Goal: Communication & Community: Participate in discussion

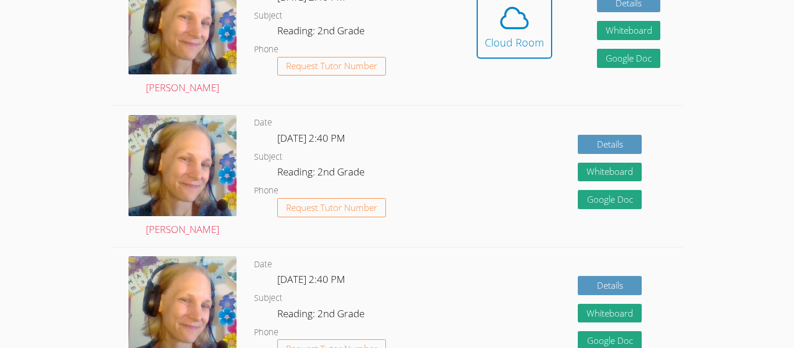
scroll to position [334, 0]
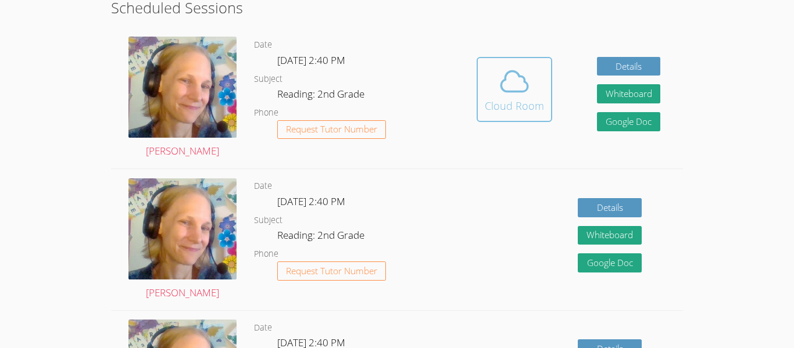
click at [515, 112] on div "Cloud Room" at bounding box center [514, 106] width 59 height 16
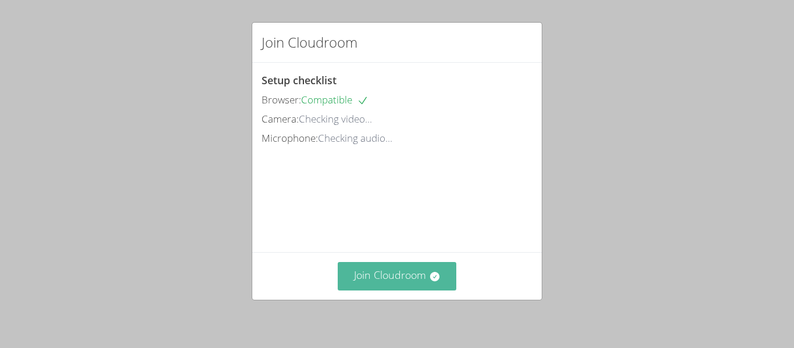
click at [367, 266] on button "Join Cloudroom" at bounding box center [397, 276] width 119 height 28
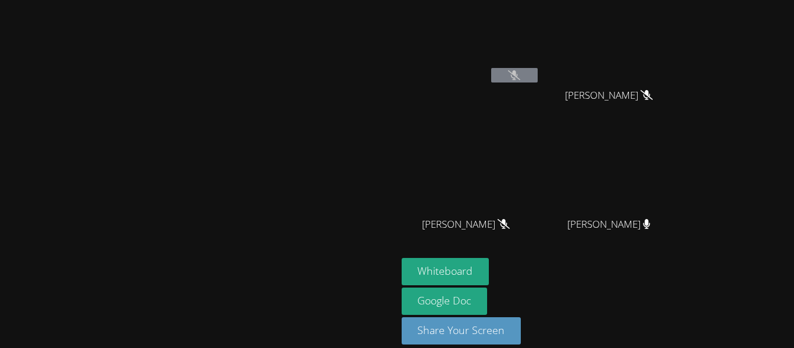
click at [788, 46] on div "[PERSON_NAME] [PERSON_NAME] [PERSON_NAME] [PERSON_NAME] [PERSON_NAME] [PERSON_N…" at bounding box center [397, 174] width 794 height 348
click at [120, 151] on video at bounding box center [198, 157] width 174 height 218
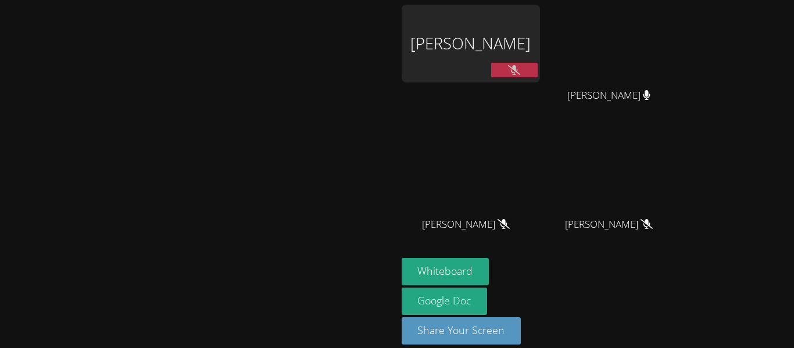
click at [520, 69] on icon at bounding box center [514, 70] width 12 height 10
click at [519, 49] on div "[PERSON_NAME]" at bounding box center [471, 44] width 138 height 78
click at [273, 85] on video at bounding box center [198, 157] width 174 height 218
click at [196, 182] on video at bounding box center [198, 157] width 174 height 218
click at [679, 181] on video at bounding box center [613, 173] width 138 height 78
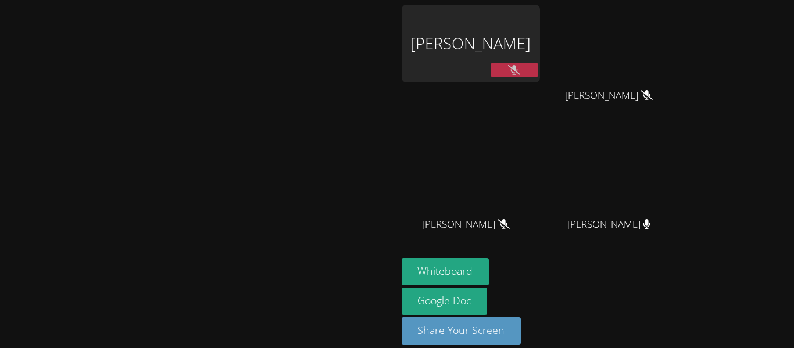
click at [679, 181] on video at bounding box center [613, 173] width 138 height 78
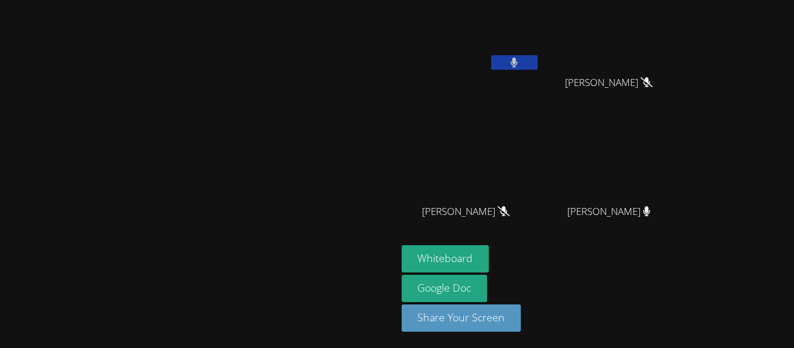
click at [285, 183] on video at bounding box center [198, 144] width 174 height 218
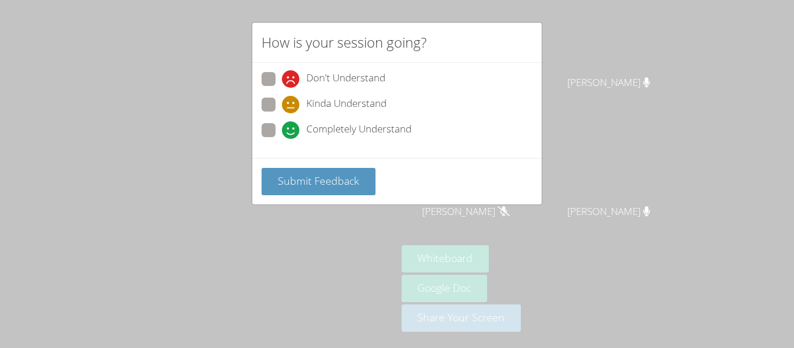
click at [282, 113] on span at bounding box center [282, 113] width 0 height 0
click at [282, 103] on input "Kinda Understand" at bounding box center [287, 103] width 10 height 10
radio input "true"
click at [275, 109] on label "Kinda Understand" at bounding box center [323, 106] width 125 height 16
click at [282, 107] on input "Kinda Understand" at bounding box center [287, 103] width 10 height 10
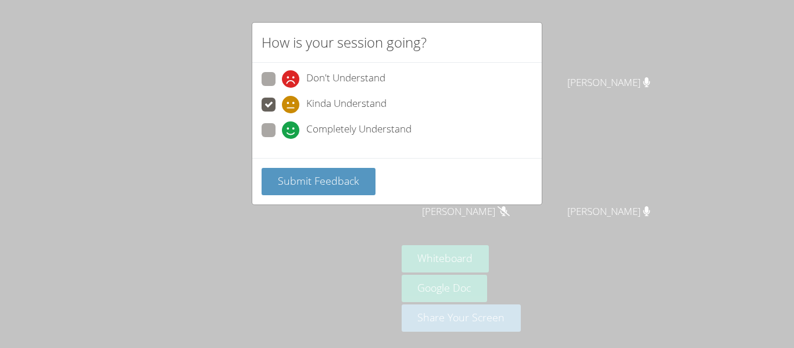
click at [251, 83] on div "How is your session going? Don't Understand Kinda Understand Completely Underst…" at bounding box center [397, 174] width 794 height 348
click at [282, 113] on span at bounding box center [282, 113] width 0 height 0
click at [282, 106] on input "Kinda Understand" at bounding box center [287, 103] width 10 height 10
click at [312, 181] on span "Submit Feedback" at bounding box center [318, 181] width 81 height 14
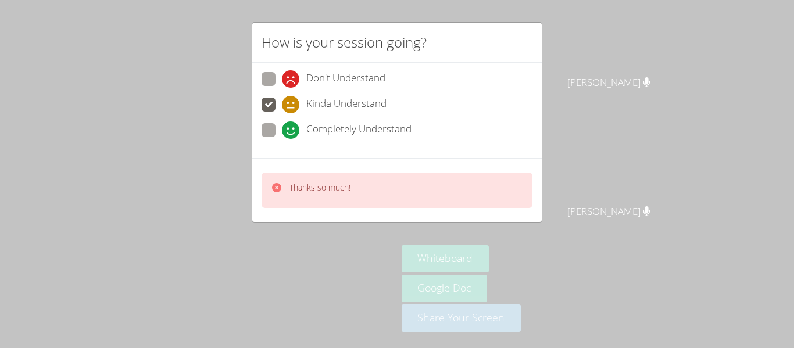
click at [302, 124] on div "Completely Understand" at bounding box center [347, 129] width 130 height 17
click at [292, 124] on input "Completely Understand" at bounding box center [287, 128] width 10 height 10
radio input "true"
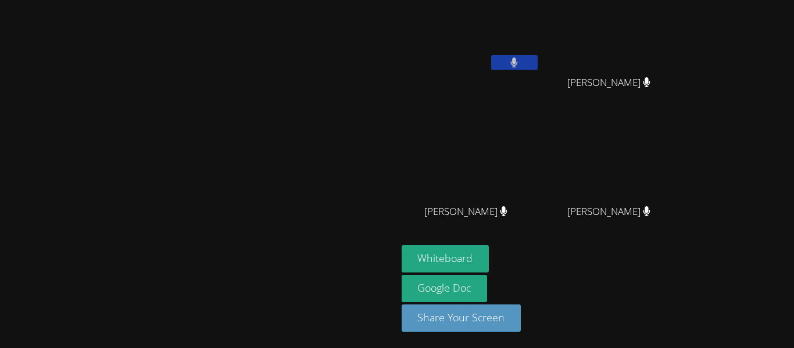
click at [285, 193] on video at bounding box center [198, 144] width 174 height 218
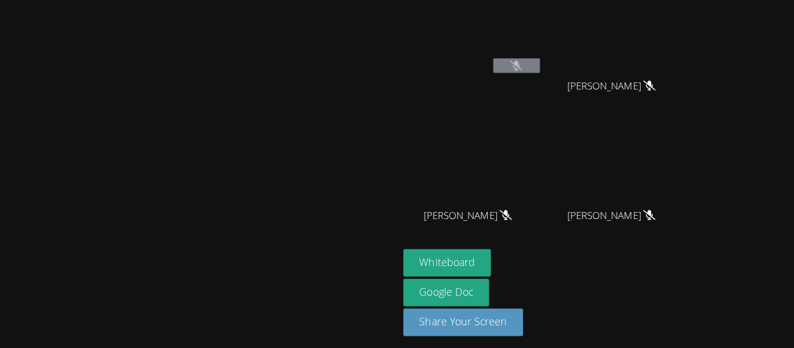
scroll to position [0, 0]
click at [182, 101] on video at bounding box center [198, 147] width 174 height 218
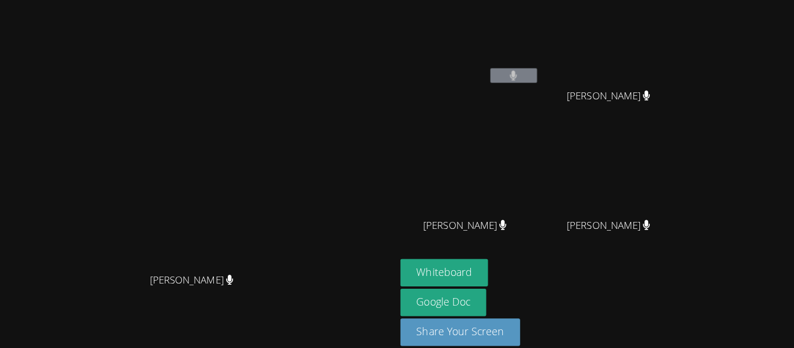
click at [650, 223] on icon at bounding box center [646, 224] width 7 height 10
